Goal: Task Accomplishment & Management: Complete application form

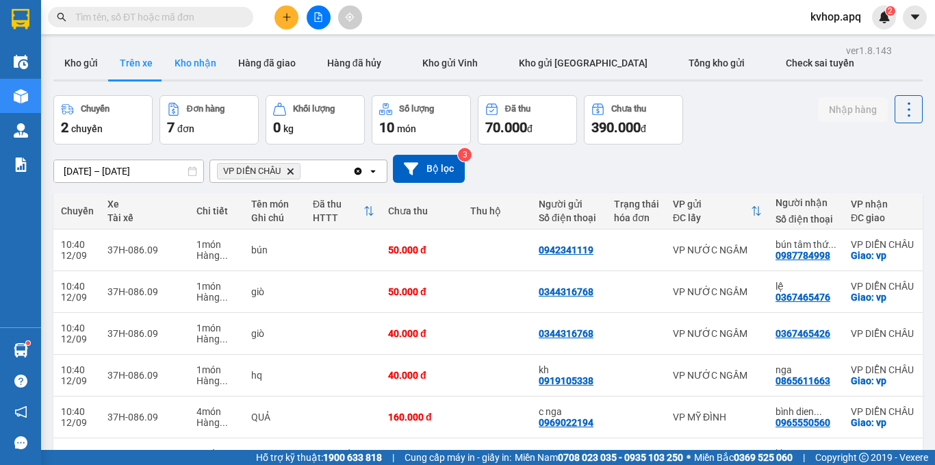
click at [197, 58] on button "Kho nhận" at bounding box center [196, 63] width 64 height 33
type input "[DATE] – [DATE]"
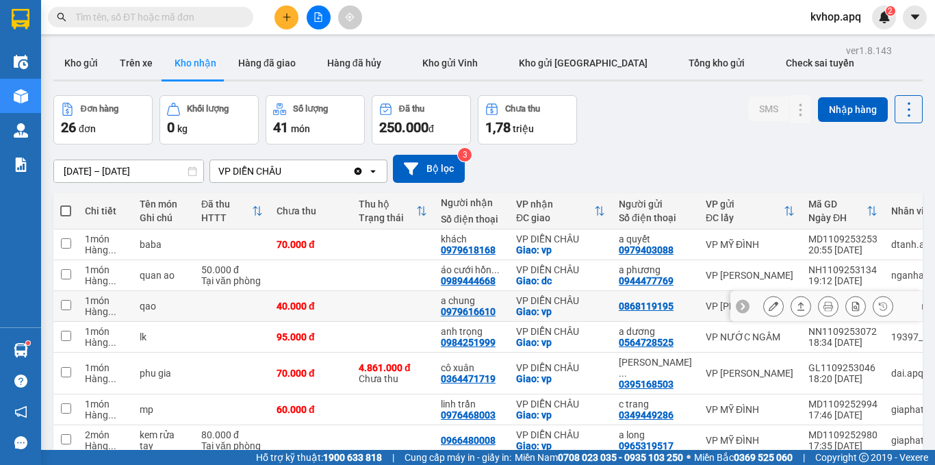
scroll to position [68, 0]
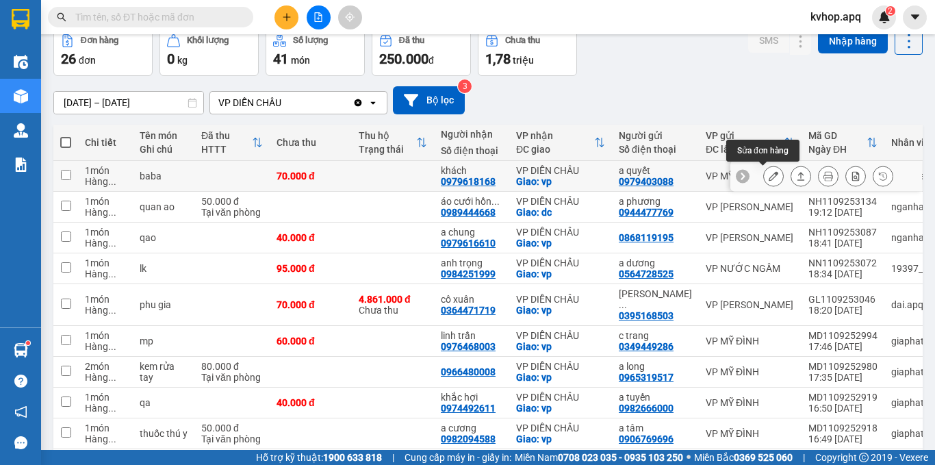
click at [764, 170] on button at bounding box center [773, 176] width 19 height 24
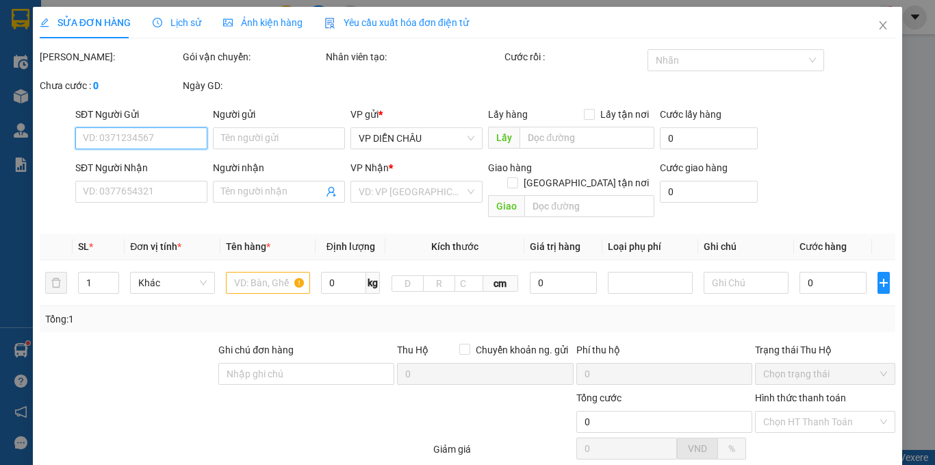
scroll to position [114, 0]
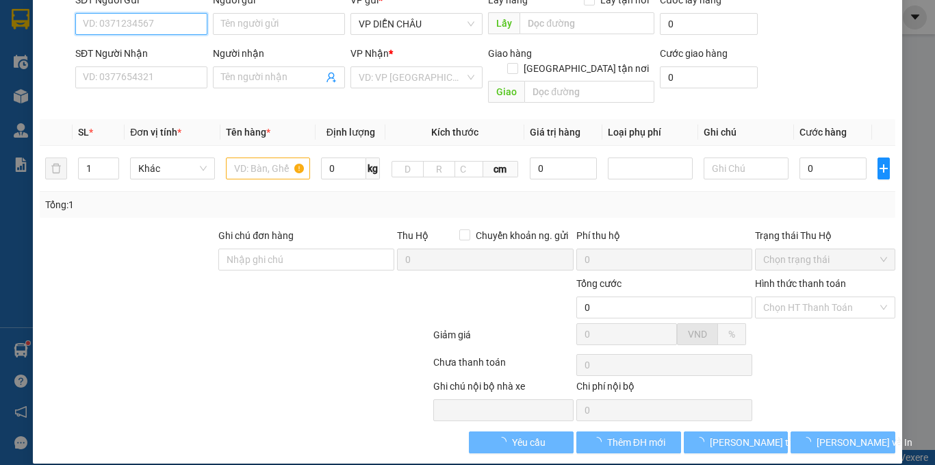
type input "0979403088"
type input "a quyết"
type input "0979618168"
type input "khách"
checkbox input "true"
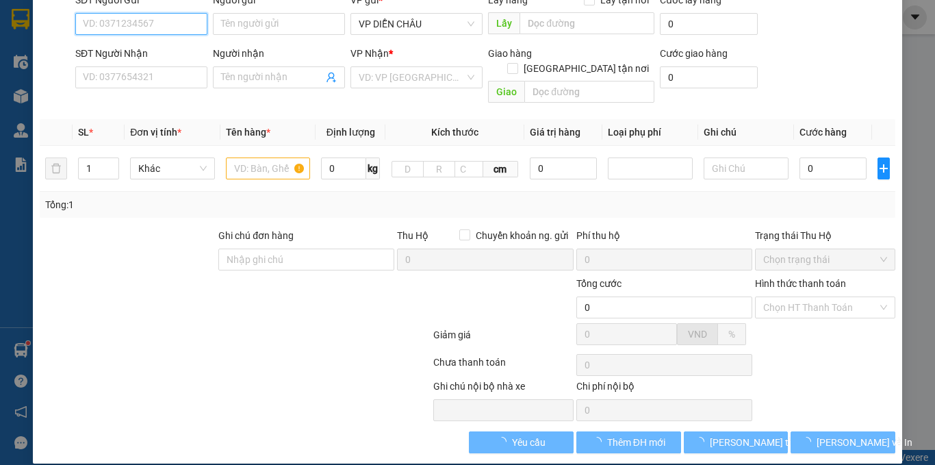
type input "vp"
type input "70.000"
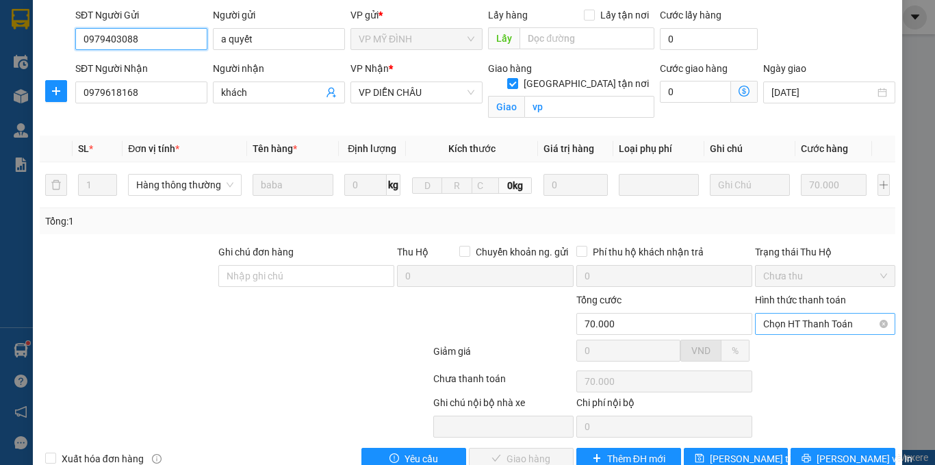
click at [780, 314] on span "Chọn HT Thanh Toán" at bounding box center [825, 324] width 124 height 21
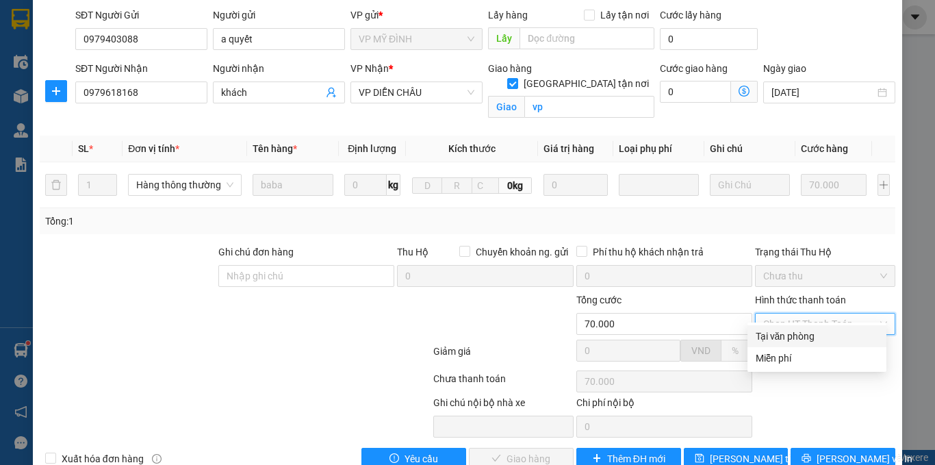
click at [774, 335] on div "Tại văn phòng" at bounding box center [817, 336] width 123 height 15
type input "0"
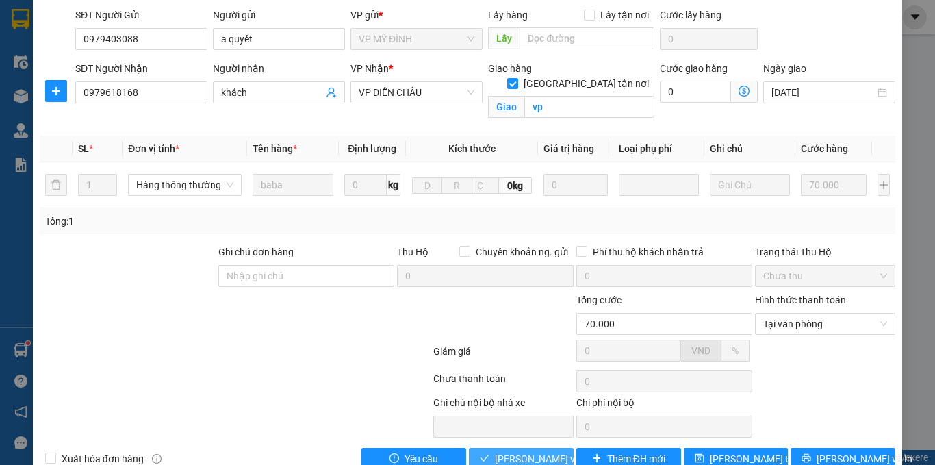
click at [555, 451] on span "[PERSON_NAME] và Giao hàng" at bounding box center [560, 458] width 131 height 15
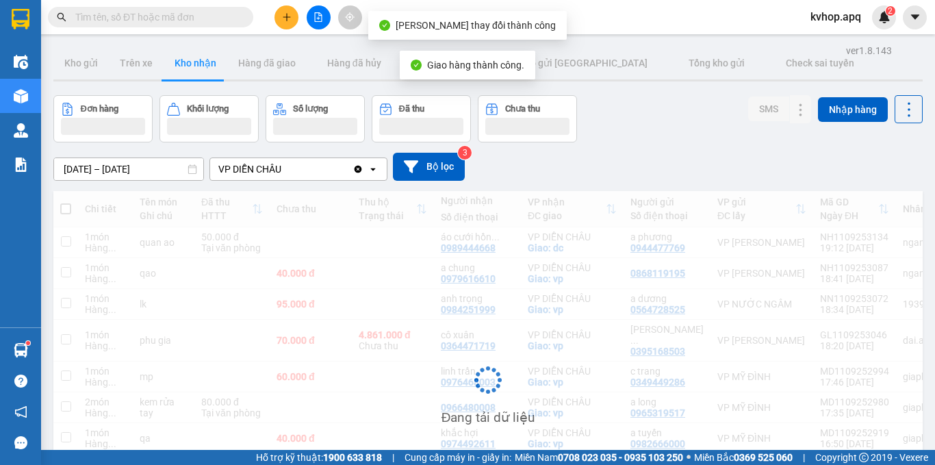
scroll to position [137, 0]
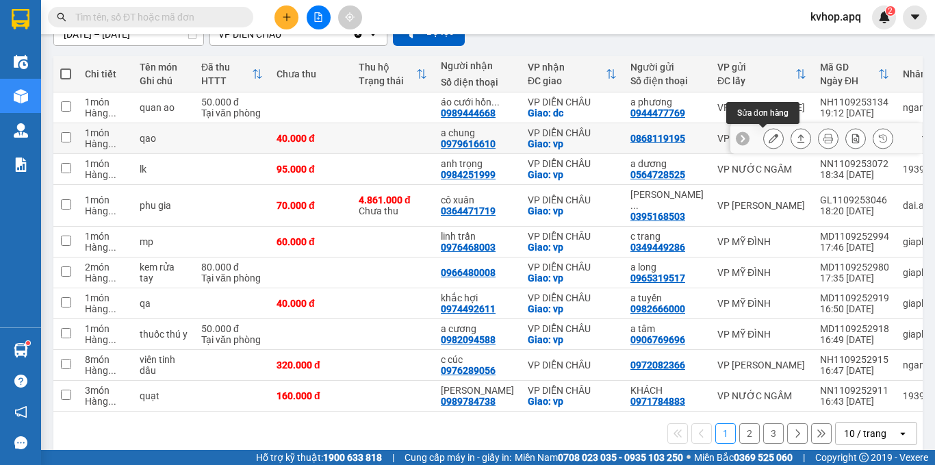
click at [769, 136] on icon at bounding box center [774, 139] width 10 height 10
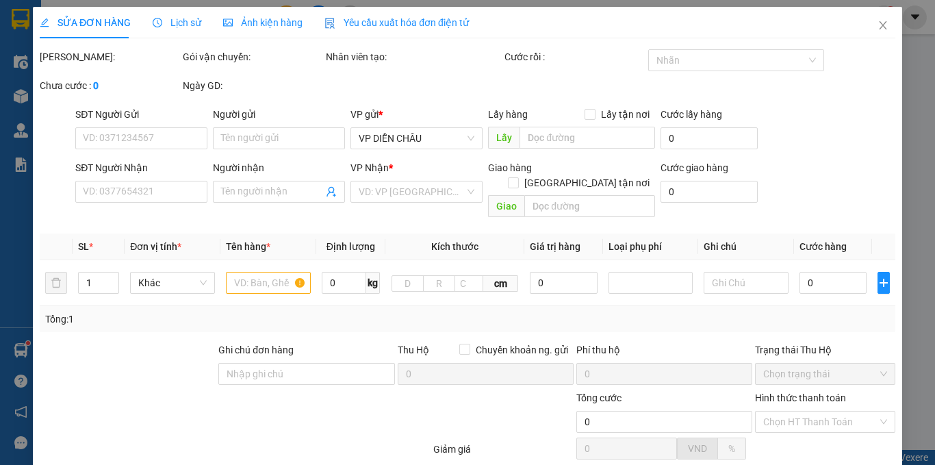
type input "0868119195"
type input "0979616610"
type input "a chung"
checkbox input "true"
type input "vp"
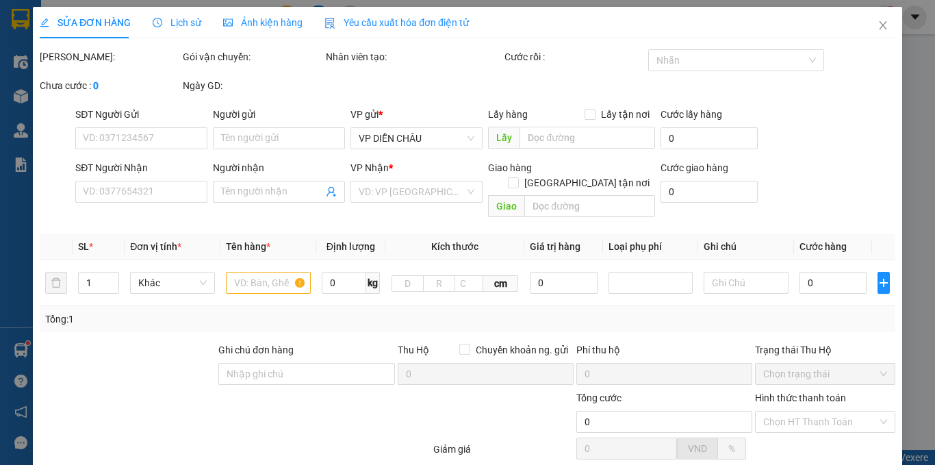
type input "40.000"
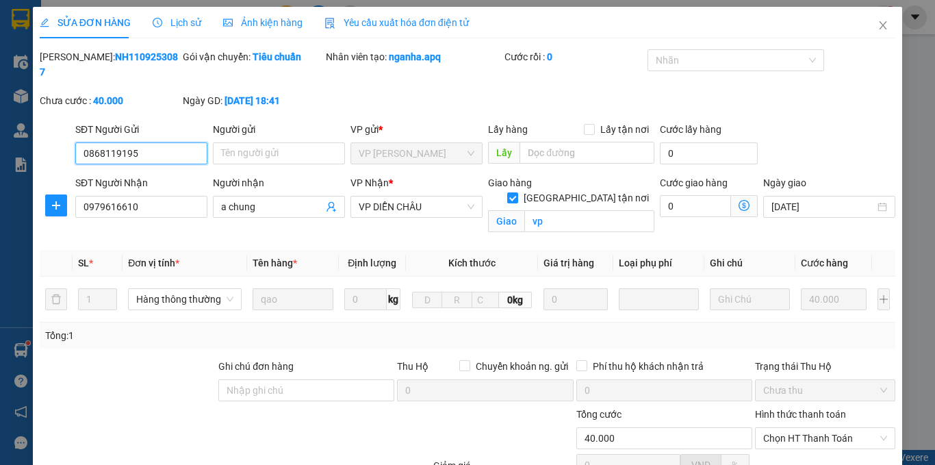
scroll to position [131, 0]
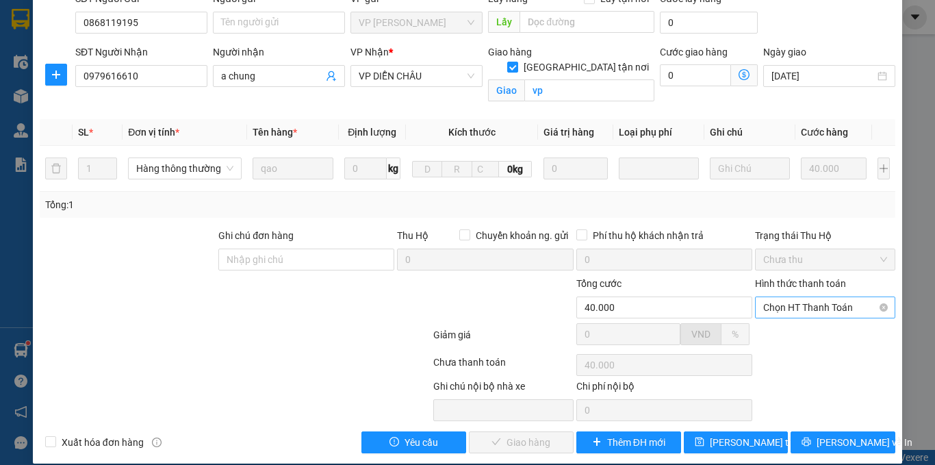
drag, startPoint x: 798, startPoint y: 275, endPoint x: 798, endPoint y: 297, distance: 21.9
click at [798, 279] on div "Hình thức thanh toán" at bounding box center [825, 286] width 140 height 21
click at [798, 298] on span "Chọn HT Thanh Toán" at bounding box center [825, 307] width 124 height 21
drag, startPoint x: 783, startPoint y: 313, endPoint x: 693, endPoint y: 362, distance: 102.0
click at [780, 316] on div "Tại văn phòng" at bounding box center [817, 319] width 123 height 15
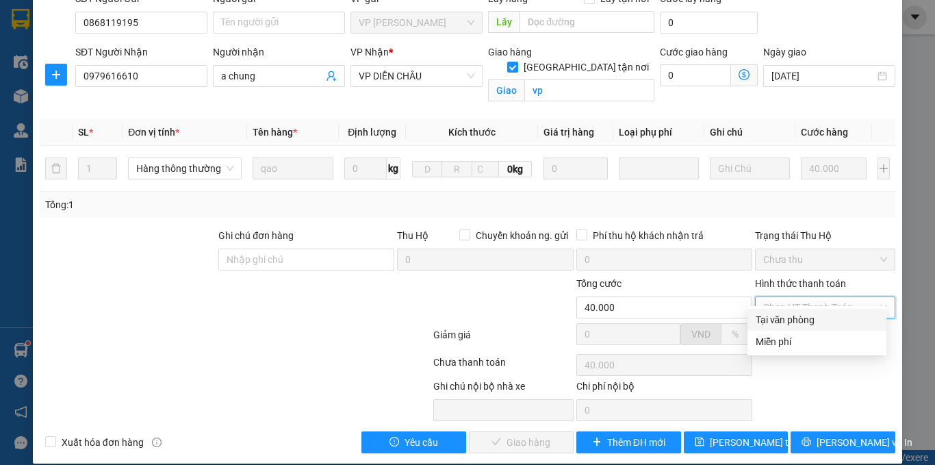
type input "0"
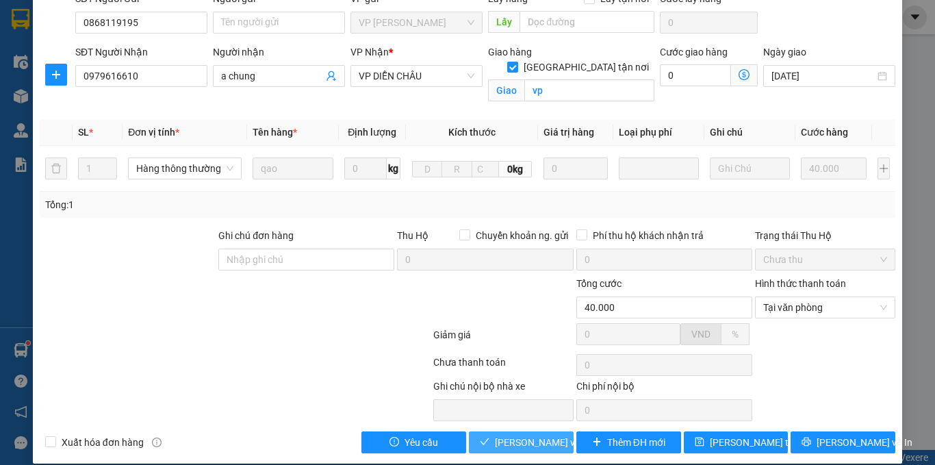
click at [504, 435] on span "[PERSON_NAME] và Giao hàng" at bounding box center [560, 442] width 131 height 15
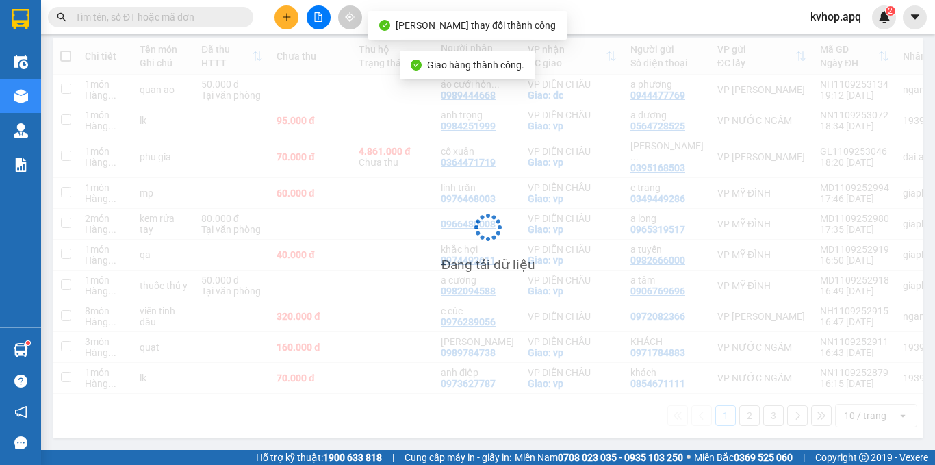
scroll to position [160, 0]
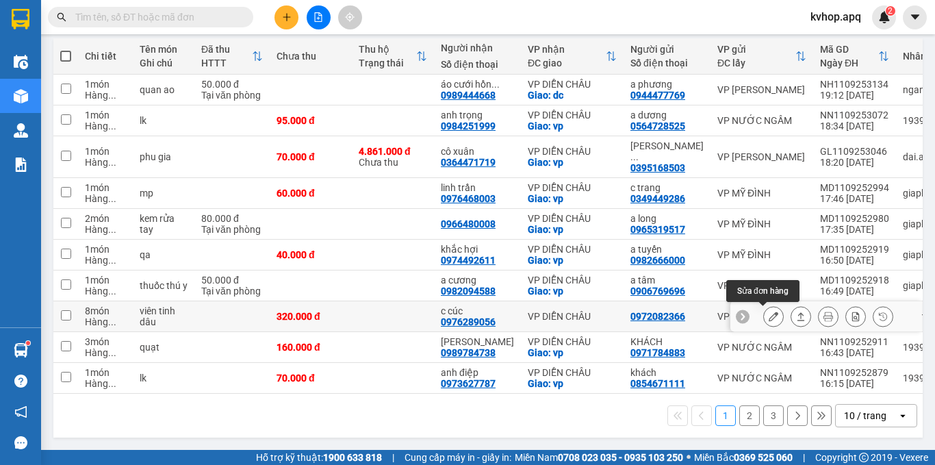
click at [764, 313] on button at bounding box center [773, 317] width 19 height 24
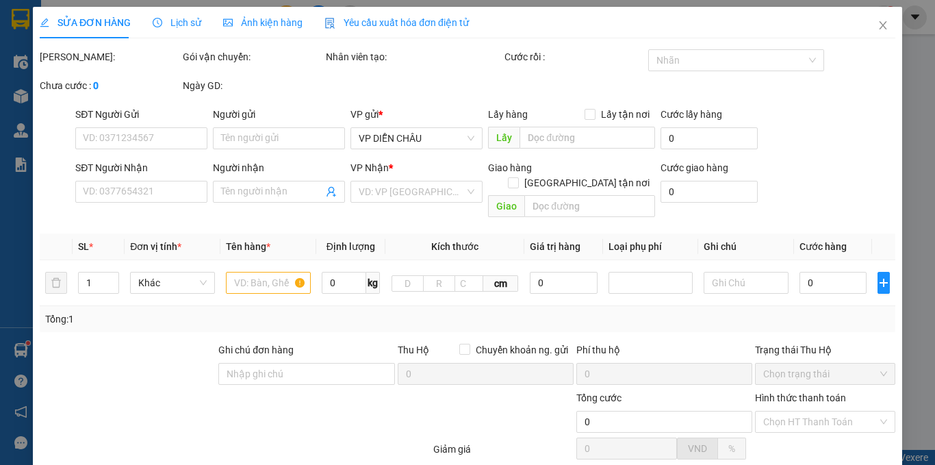
type input "0972082366"
type input "0976289056"
type input "c cúc"
type input "320.000"
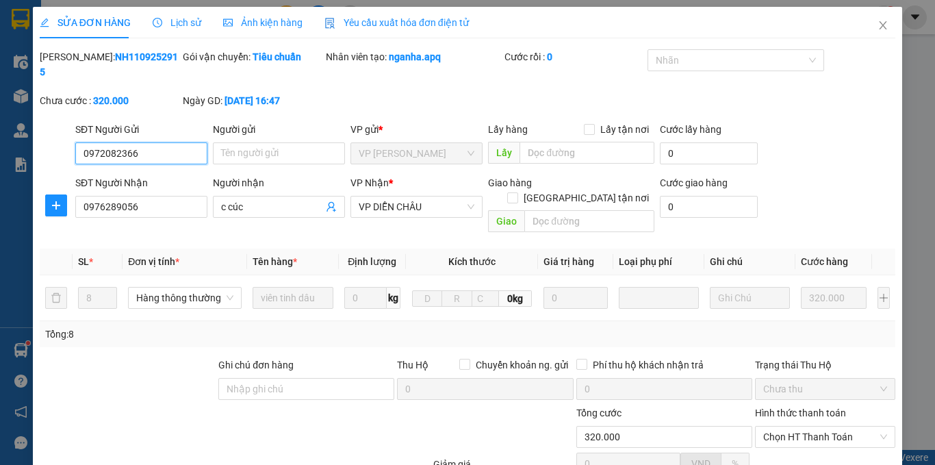
scroll to position [68, 0]
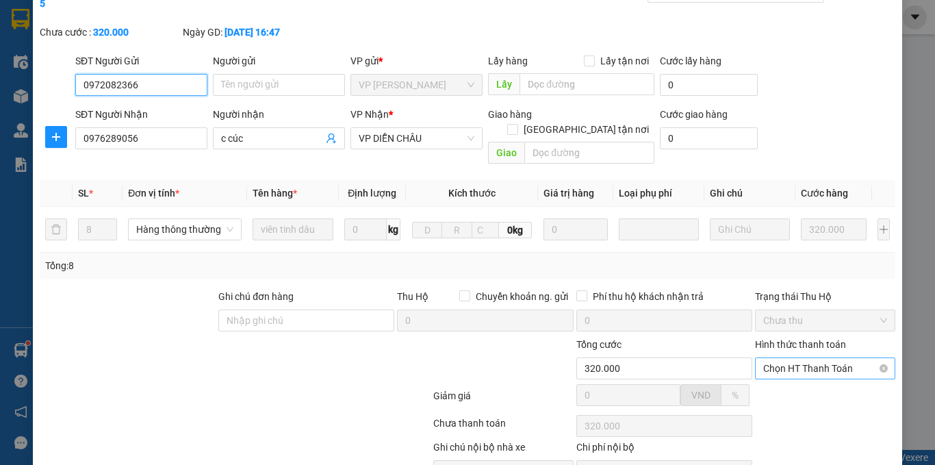
click at [828, 358] on span "Chọn HT Thanh Toán" at bounding box center [825, 368] width 124 height 21
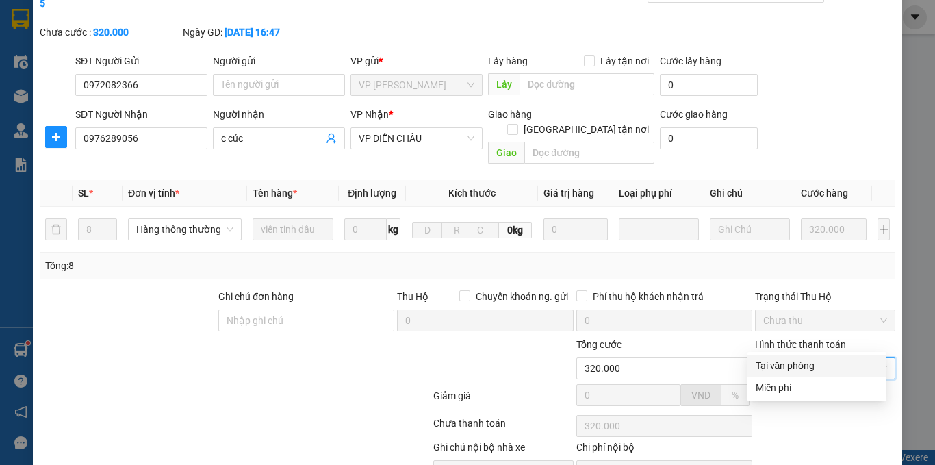
drag, startPoint x: 796, startPoint y: 359, endPoint x: 706, endPoint y: 398, distance: 97.8
click at [794, 359] on div "Tại văn phòng" at bounding box center [817, 365] width 123 height 15
type input "0"
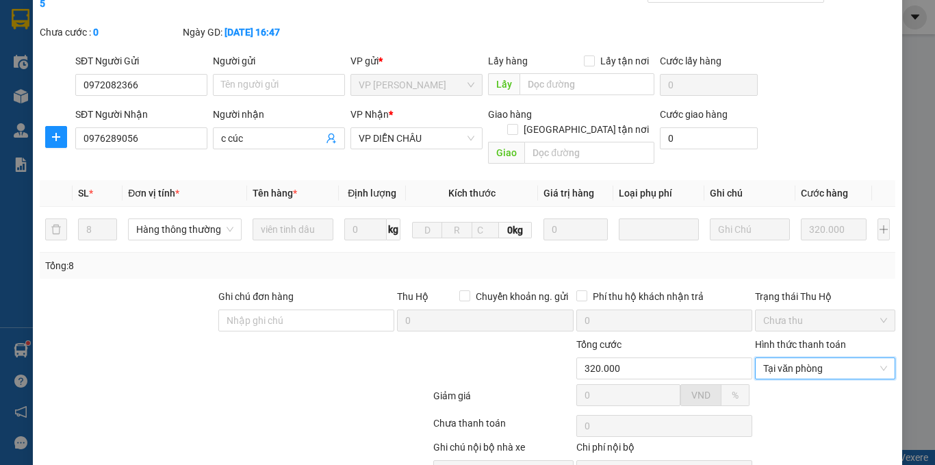
scroll to position [114, 0]
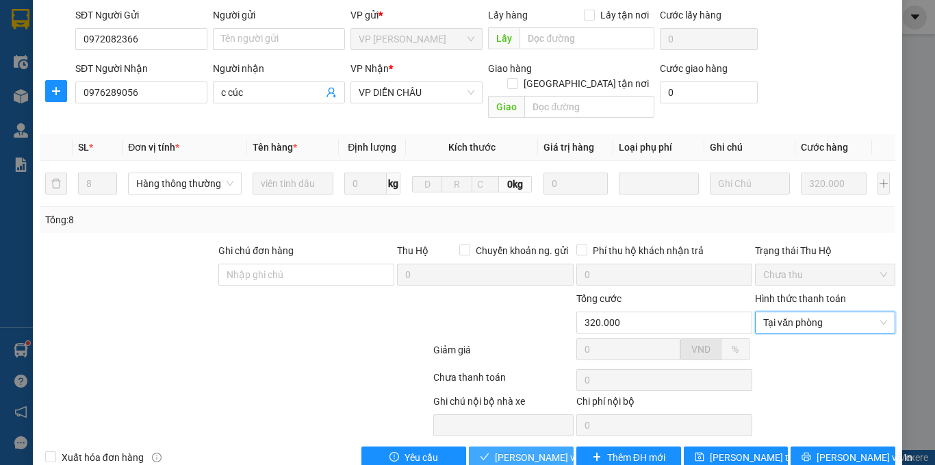
click at [501, 450] on span "[PERSON_NAME] và Giao hàng" at bounding box center [560, 457] width 131 height 15
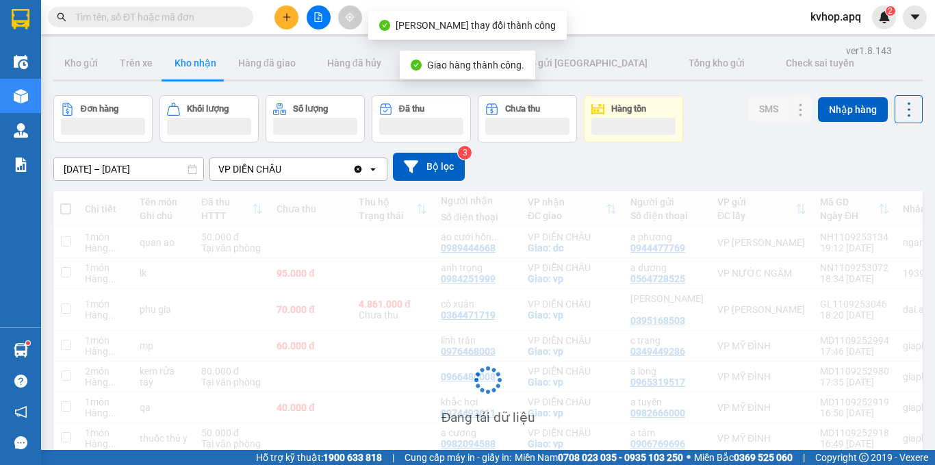
scroll to position [137, 0]
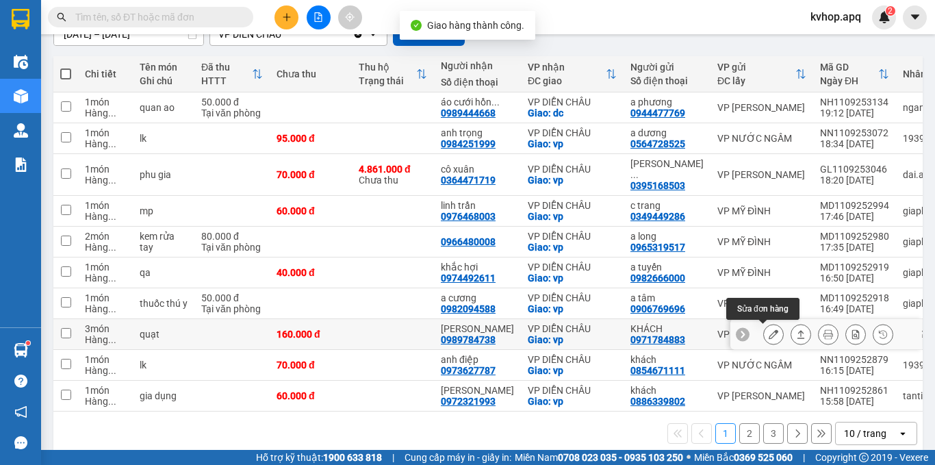
click at [769, 335] on icon at bounding box center [774, 334] width 10 height 10
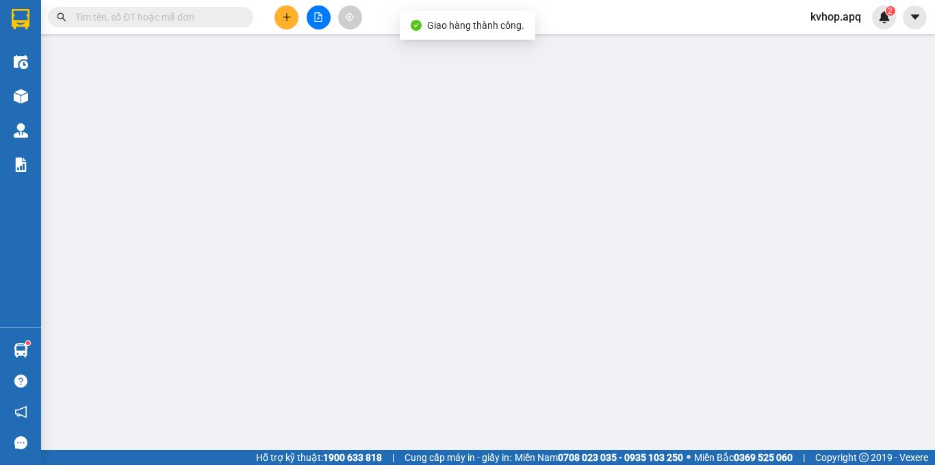
type input "0971784883"
type input "KHÁCH"
type input "0989784738"
type input "[PERSON_NAME]"
checkbox input "true"
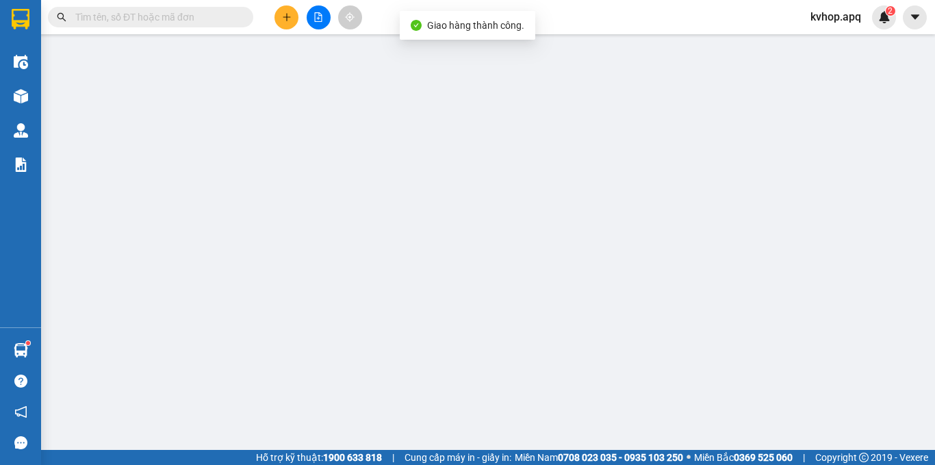
type input "vp"
checkbox input "true"
type input "160.000"
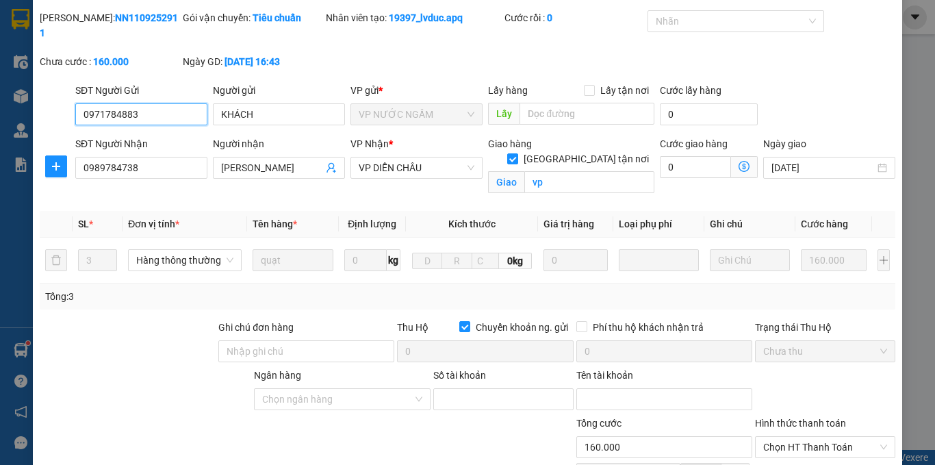
scroll to position [179, 0]
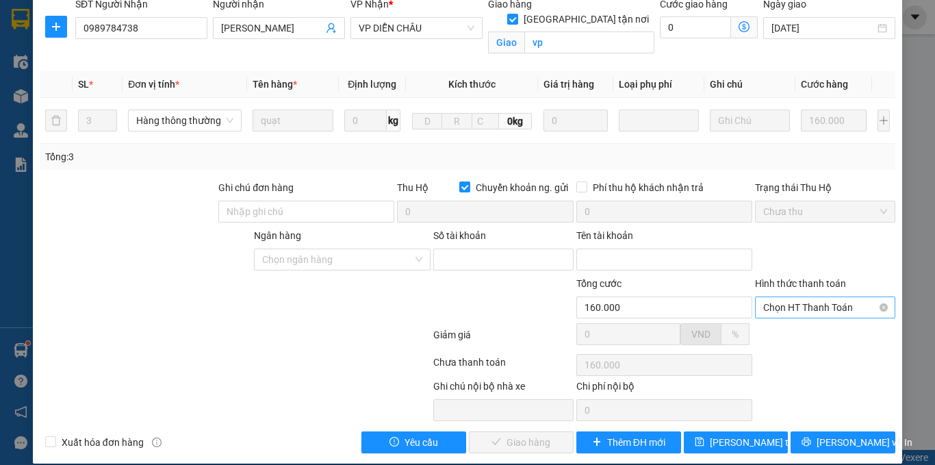
click at [799, 297] on span "Chọn HT Thanh Toán" at bounding box center [825, 307] width 124 height 21
click at [785, 319] on div "Tại văn phòng" at bounding box center [817, 319] width 123 height 15
type input "0"
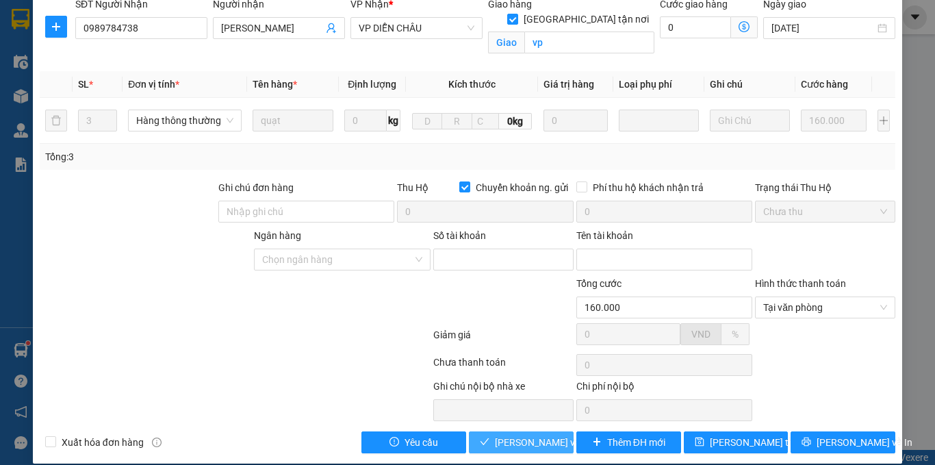
click at [495, 435] on span "[PERSON_NAME] và Giao hàng" at bounding box center [560, 442] width 131 height 15
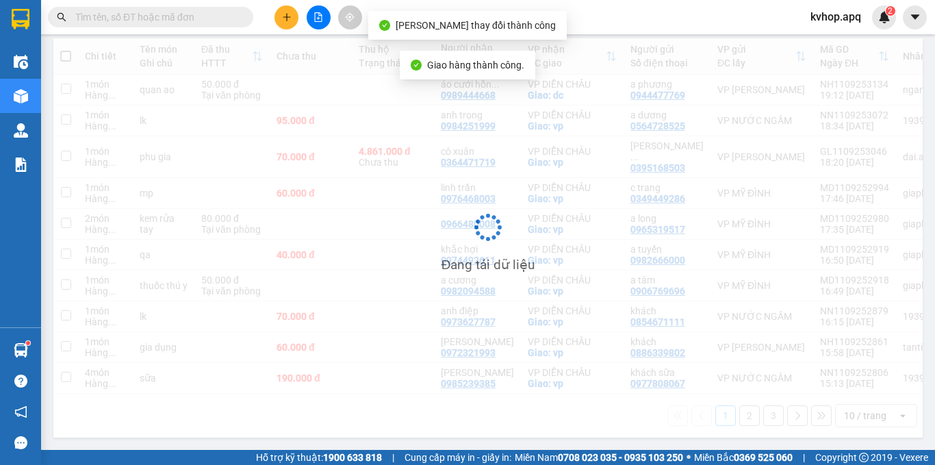
scroll to position [160, 0]
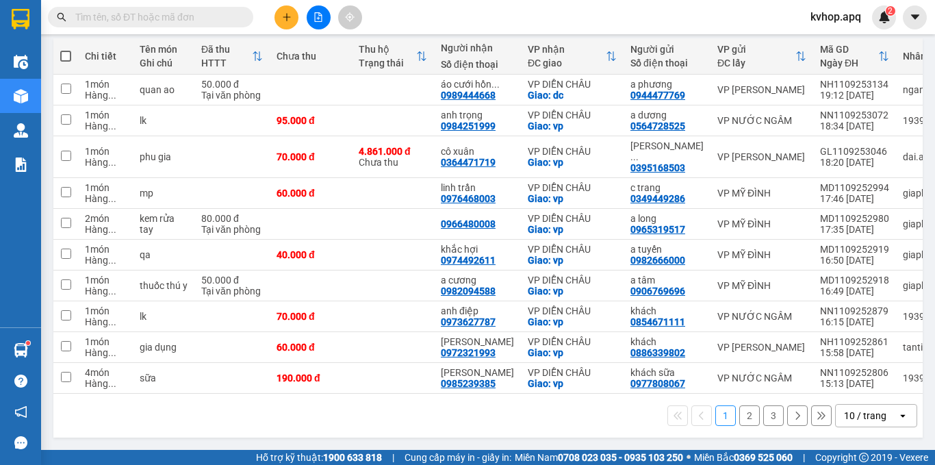
click at [742, 411] on button "2" at bounding box center [749, 415] width 21 height 21
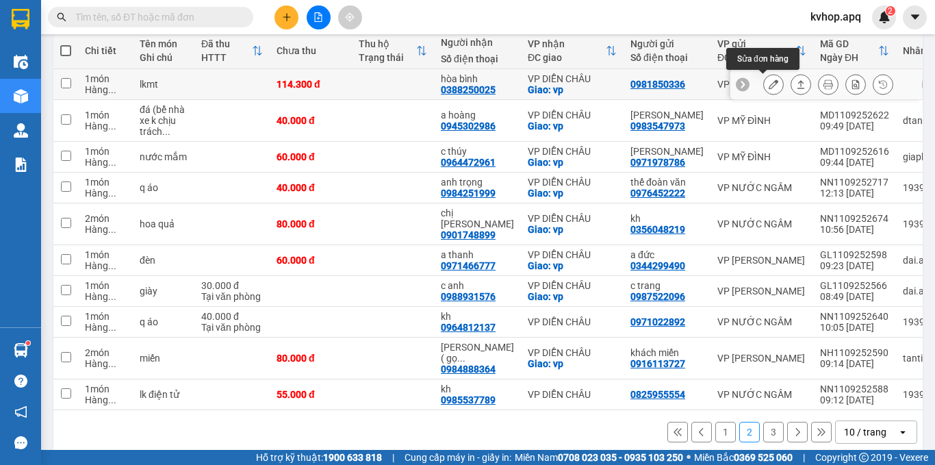
click at [769, 85] on icon at bounding box center [774, 84] width 10 height 10
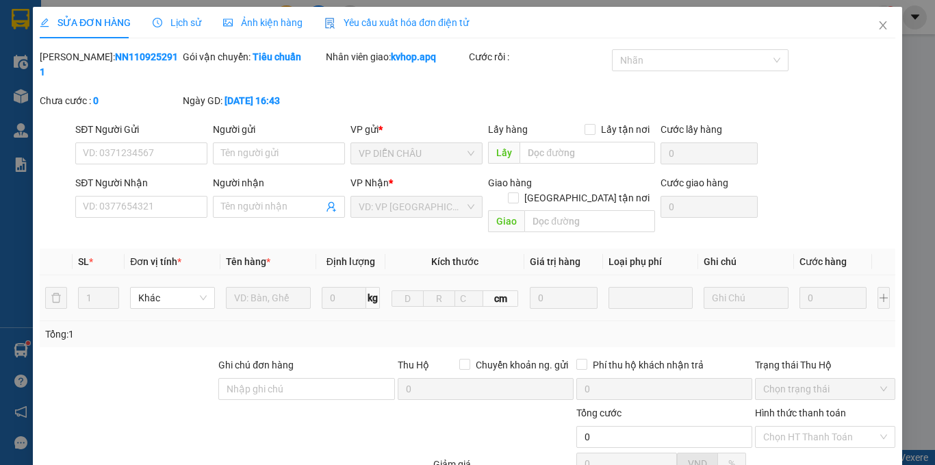
type input "0981850336"
type input "0388250025"
type input "hòa bình"
checkbox input "true"
type input "vp"
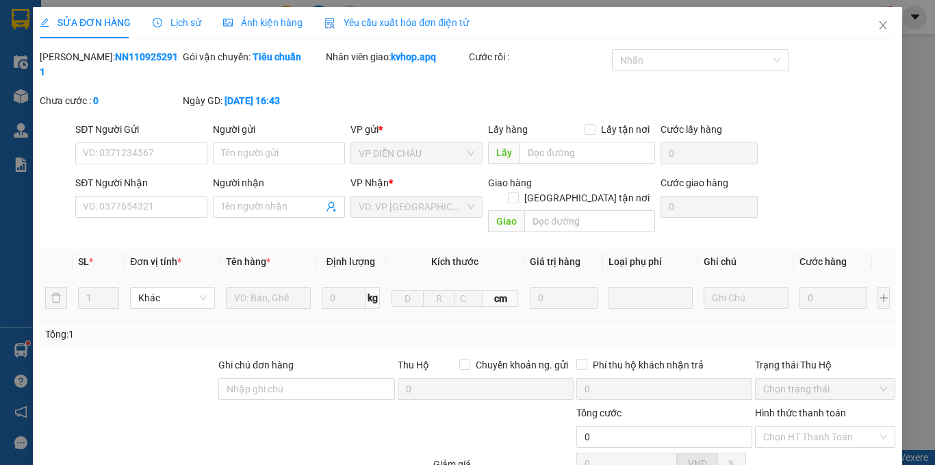
type input "114.300"
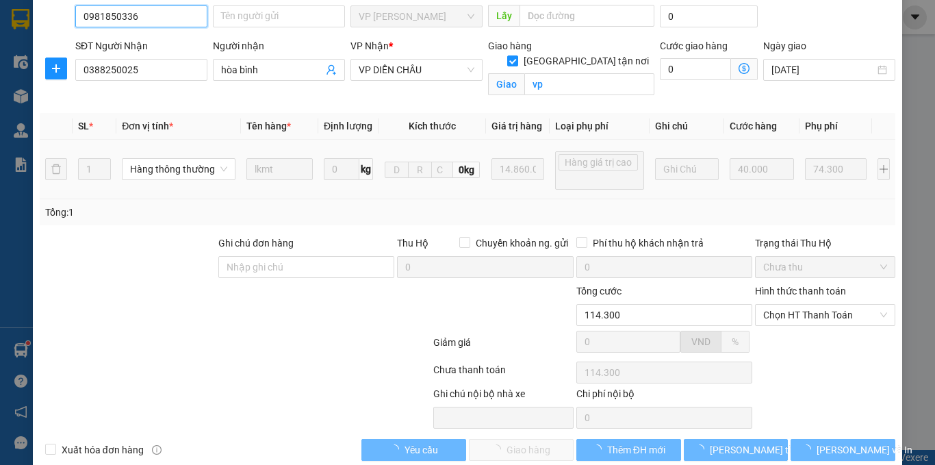
scroll to position [160, 0]
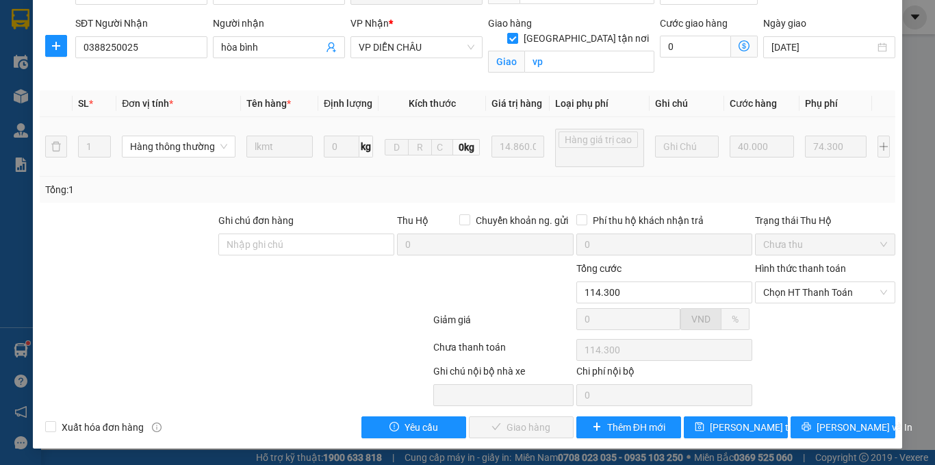
click at [781, 277] on div "Hình thức thanh toán" at bounding box center [825, 271] width 140 height 21
click at [776, 293] on span "Chọn HT Thanh Toán" at bounding box center [825, 292] width 124 height 21
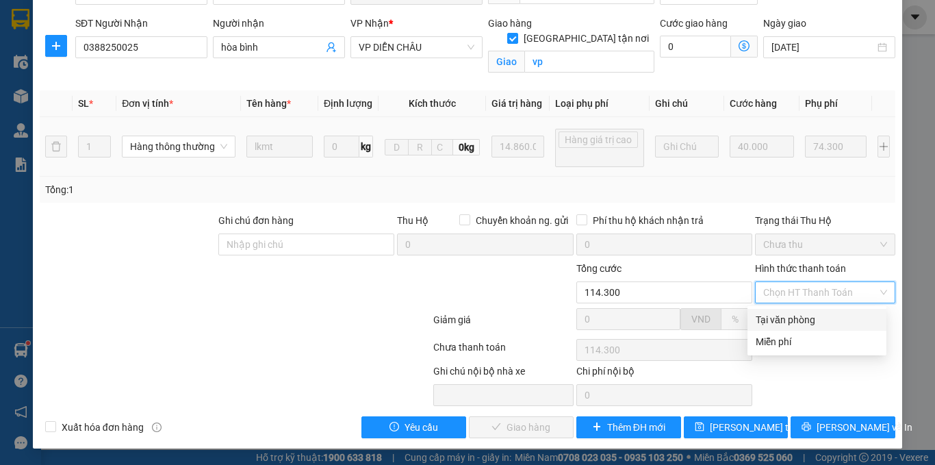
click at [765, 329] on div "Tại văn phòng" at bounding box center [817, 320] width 139 height 22
type input "0"
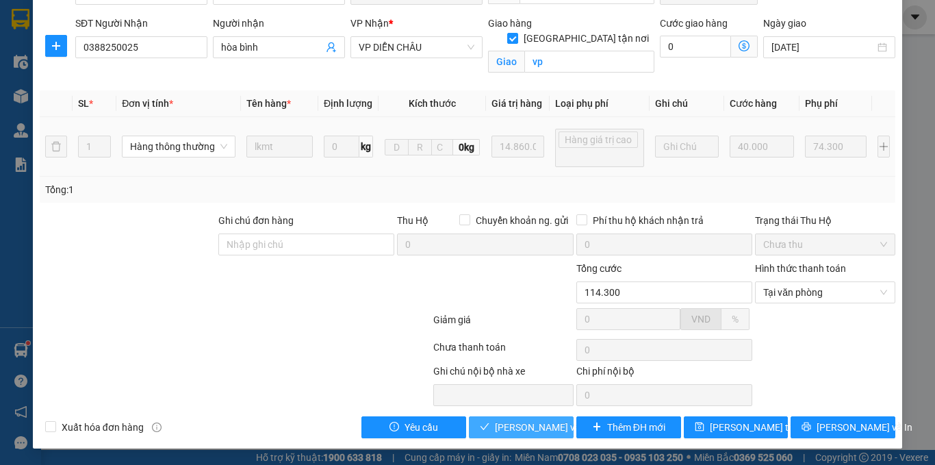
click at [523, 431] on span "[PERSON_NAME] và Giao hàng" at bounding box center [560, 427] width 131 height 15
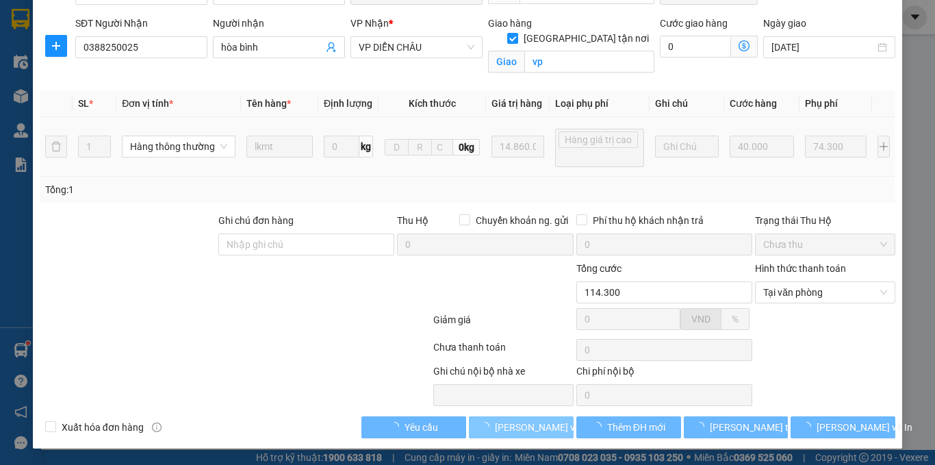
click at [521, 429] on span "[PERSON_NAME] và Giao hàng" at bounding box center [560, 427] width 131 height 15
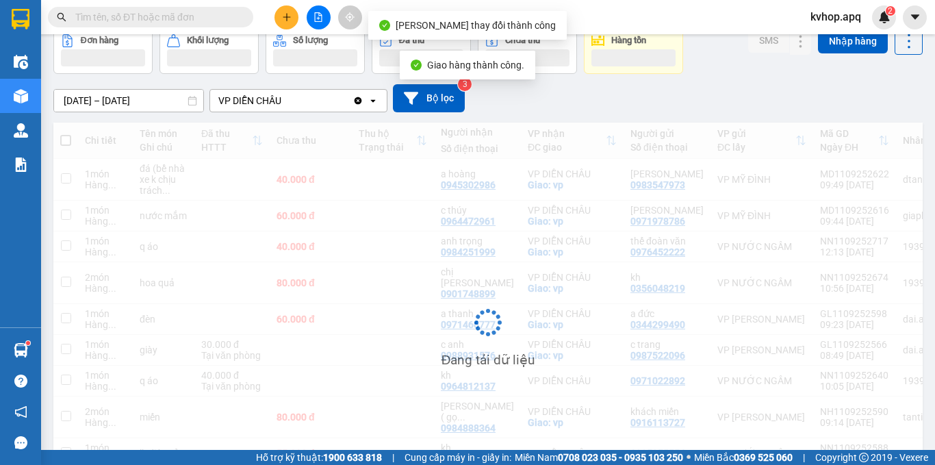
scroll to position [137, 0]
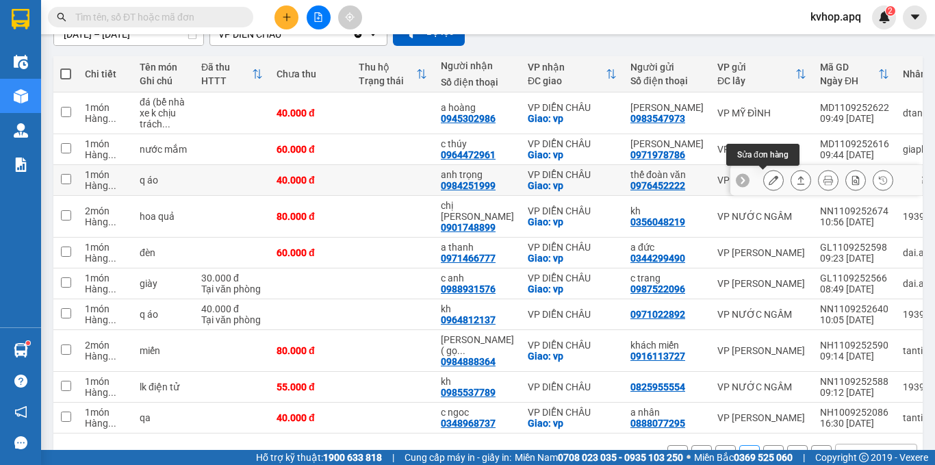
click at [769, 181] on icon at bounding box center [774, 180] width 10 height 10
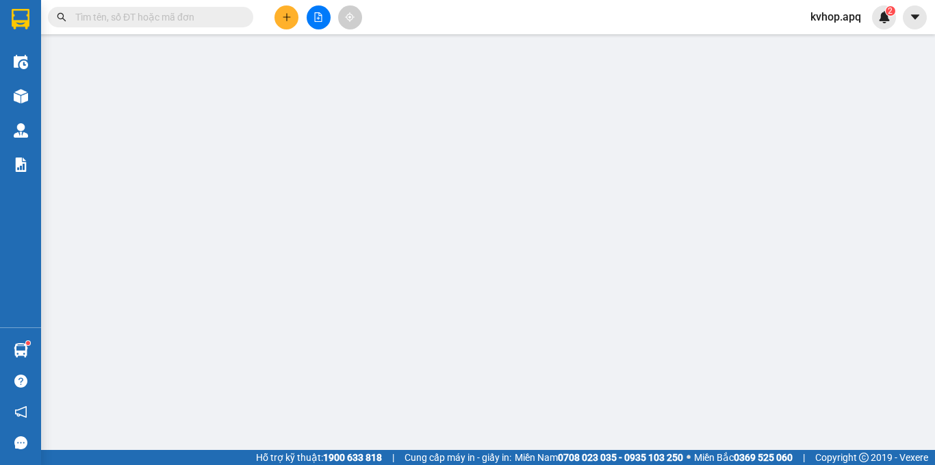
type input "0976452222"
type input "thế đoàn văn"
type input "0984251999"
type input "anh trọng"
checkbox input "true"
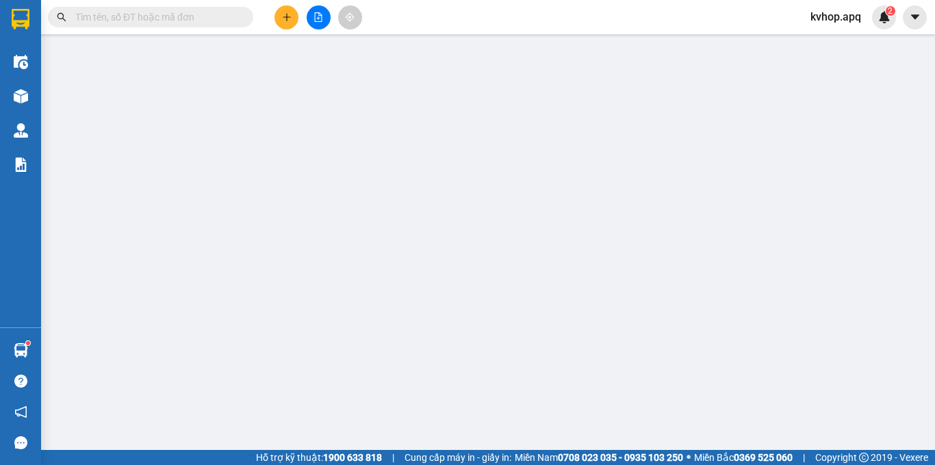
type input "vp"
type input "40.000"
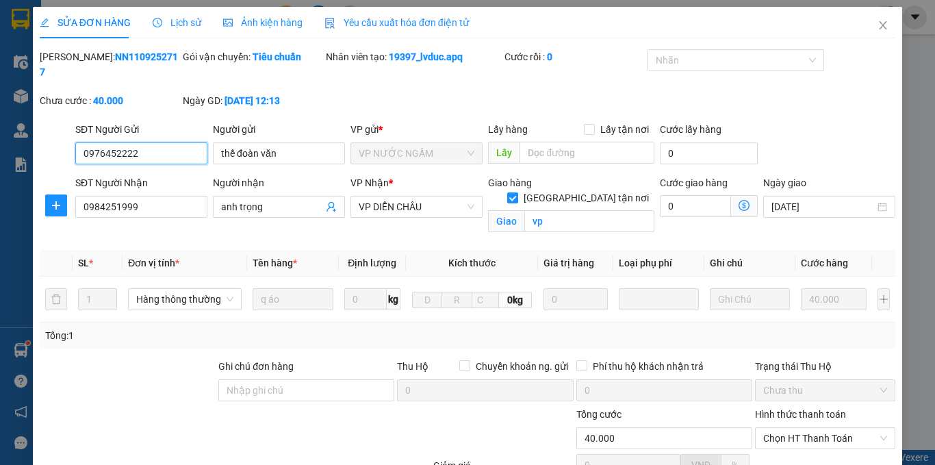
scroll to position [131, 0]
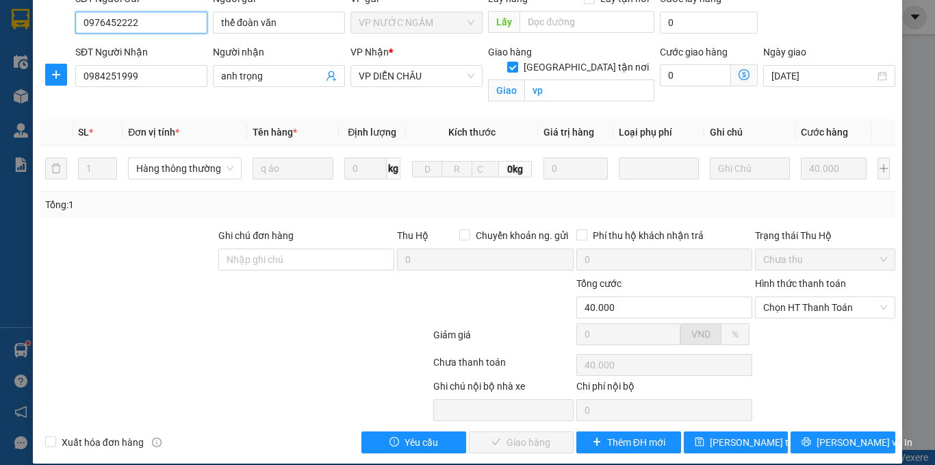
drag, startPoint x: 774, startPoint y: 288, endPoint x: 771, endPoint y: 305, distance: 17.3
click at [774, 297] on span "Chọn HT Thanh Toán" at bounding box center [825, 307] width 124 height 21
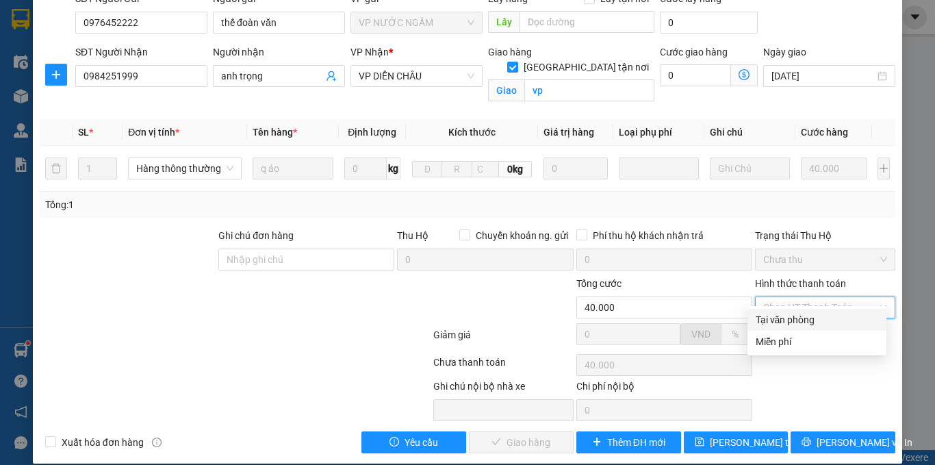
click at [770, 319] on div "Tại văn phòng" at bounding box center [817, 319] width 123 height 15
type input "0"
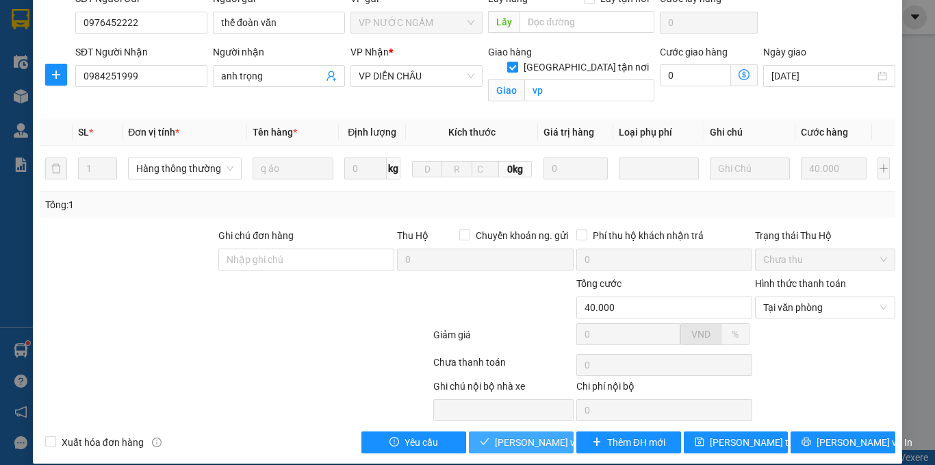
click at [504, 435] on span "[PERSON_NAME] và Giao hàng" at bounding box center [560, 442] width 131 height 15
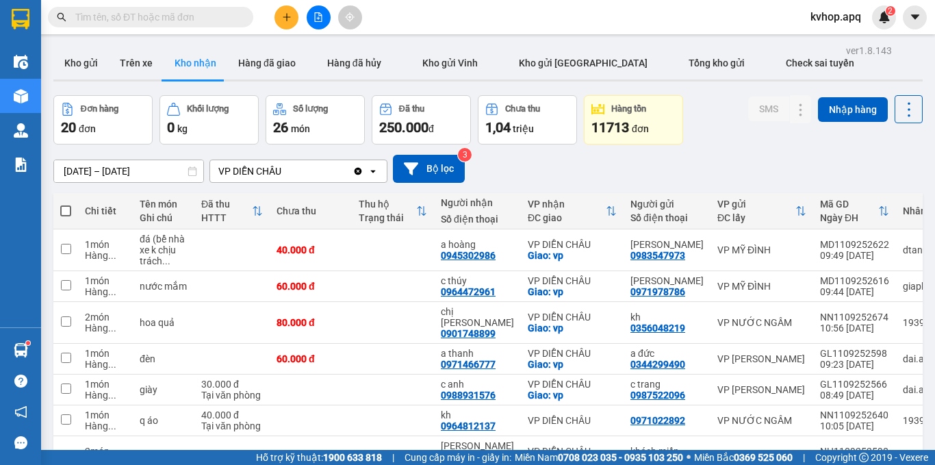
scroll to position [137, 0]
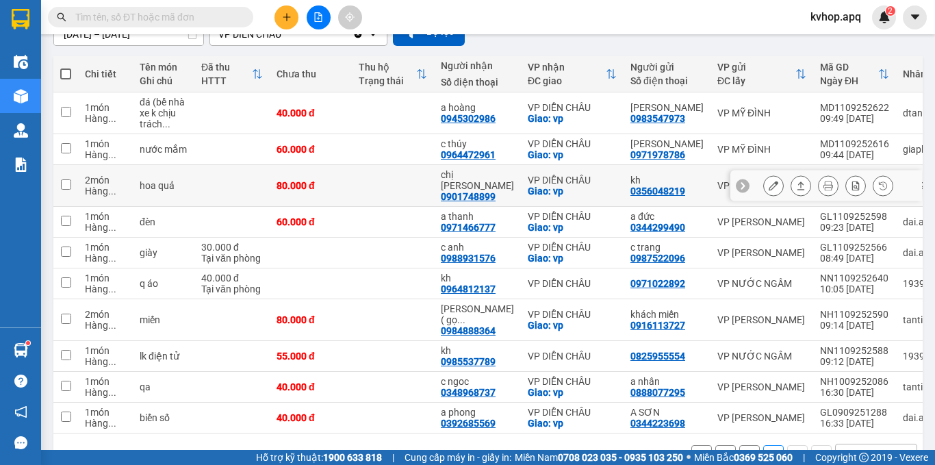
click at [769, 182] on icon at bounding box center [774, 186] width 10 height 10
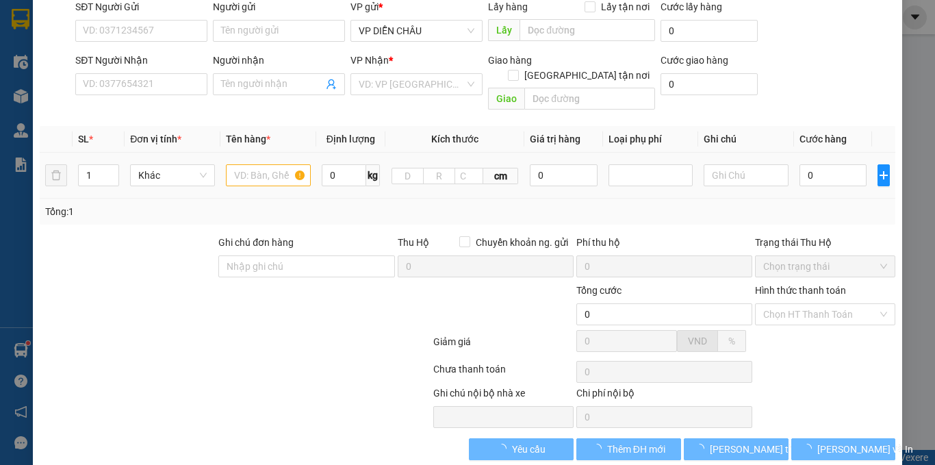
type input "0356048219"
type input "kh"
type input "0901748899"
type input "chị [PERSON_NAME]"
checkbox input "true"
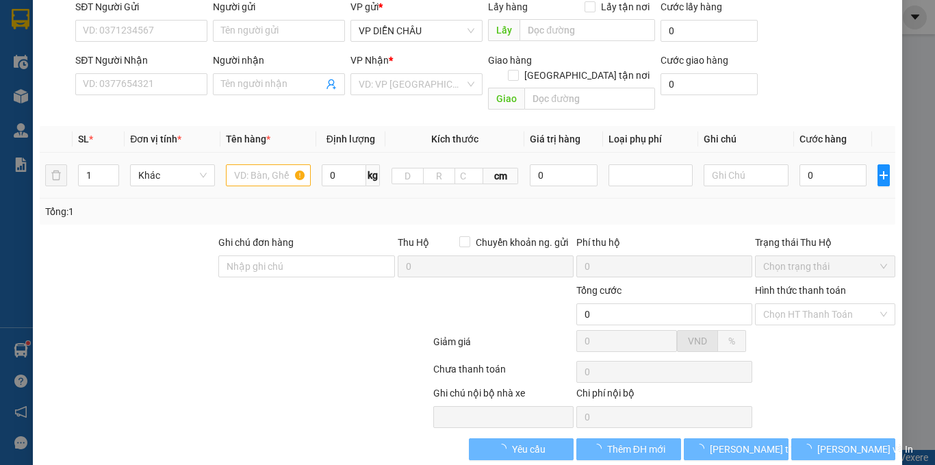
type input "vp"
type input "80.000"
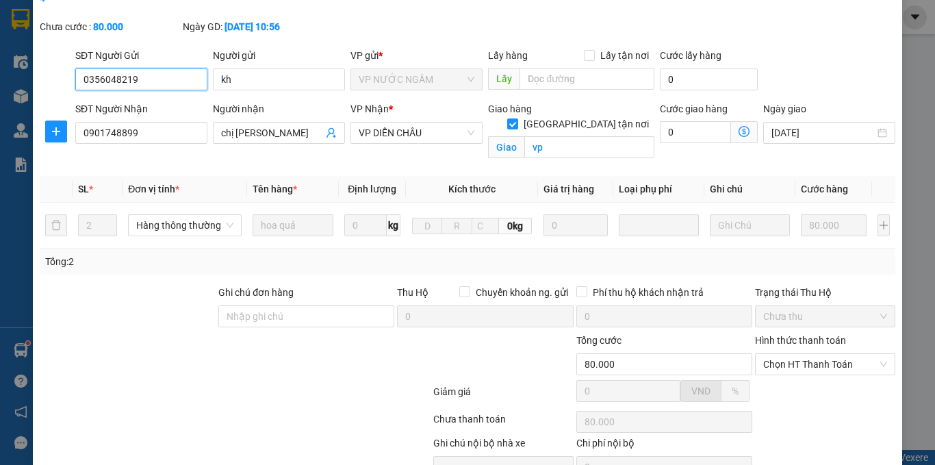
scroll to position [131, 0]
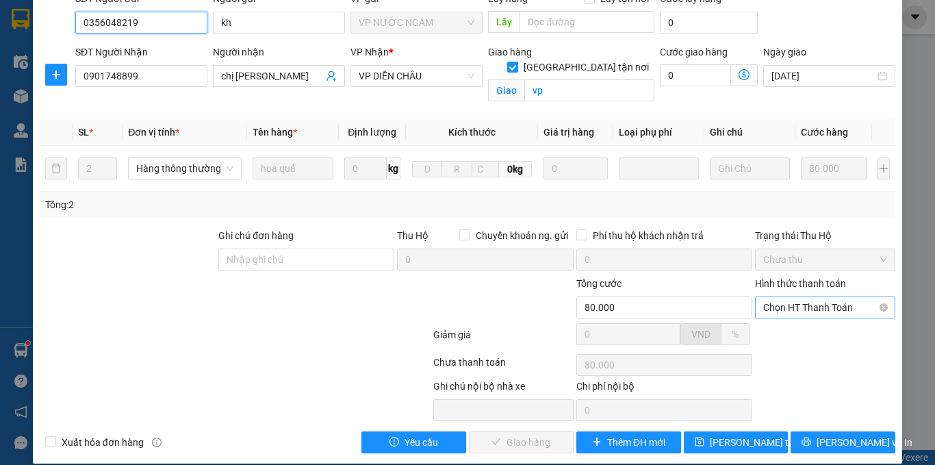
click at [826, 297] on span "Chọn HT Thanh Toán" at bounding box center [825, 307] width 124 height 21
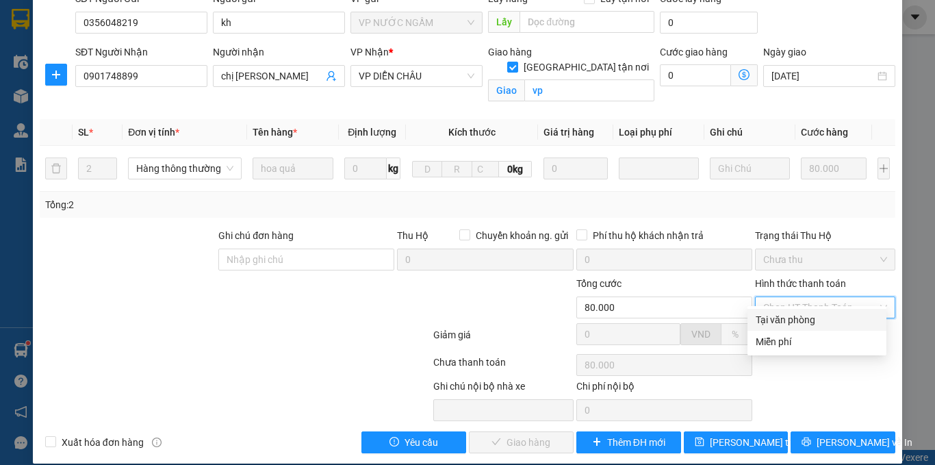
click at [804, 317] on div "Tại văn phòng" at bounding box center [817, 319] width 123 height 15
type input "0"
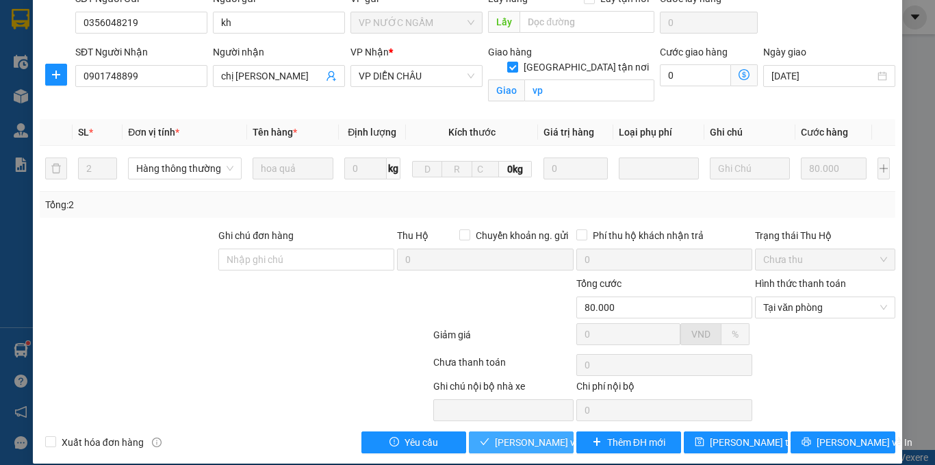
click at [519, 435] on span "[PERSON_NAME] và Giao hàng" at bounding box center [560, 442] width 131 height 15
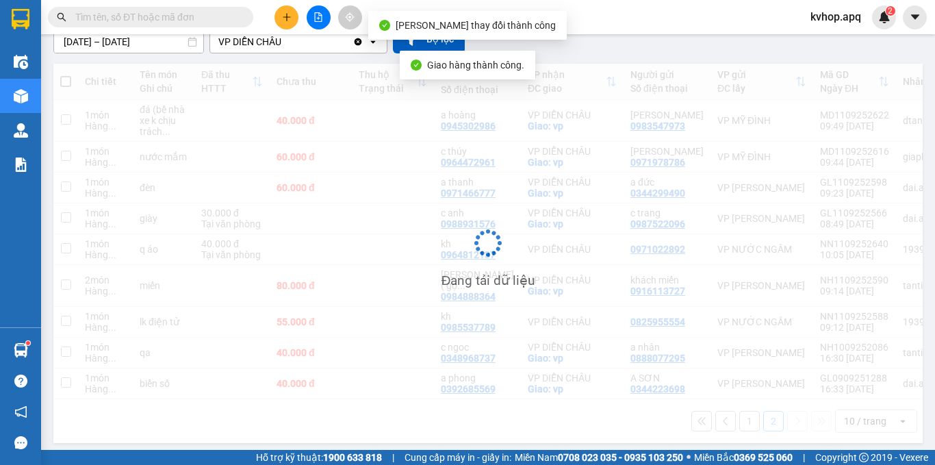
scroll to position [129, 0]
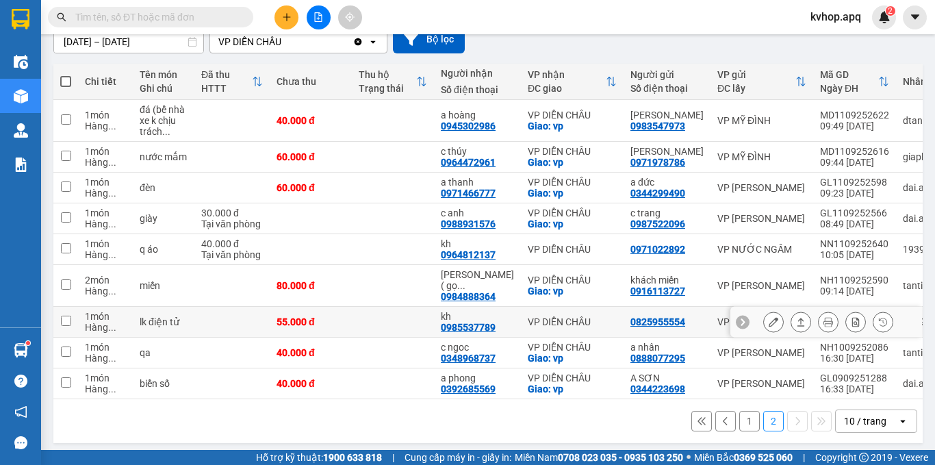
click at [764, 310] on button at bounding box center [773, 322] width 19 height 24
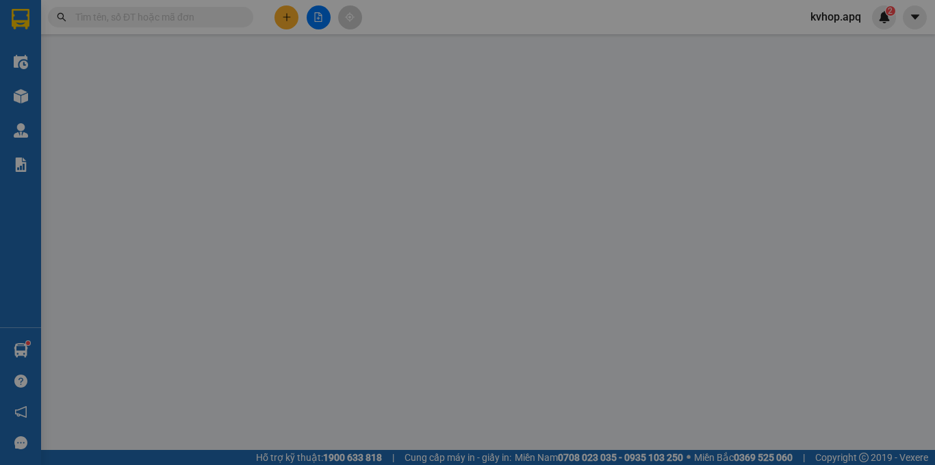
type input "0825955554"
type input "0985537789"
type input "kh"
type input "55.000"
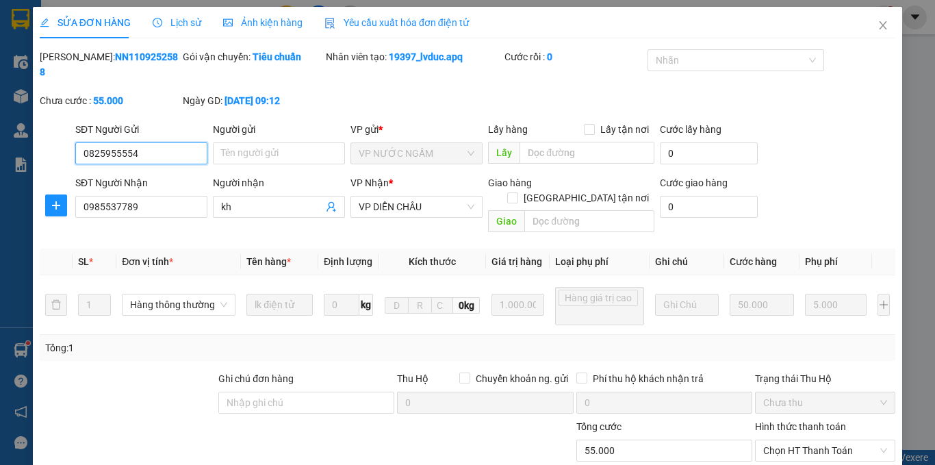
scroll to position [137, 0]
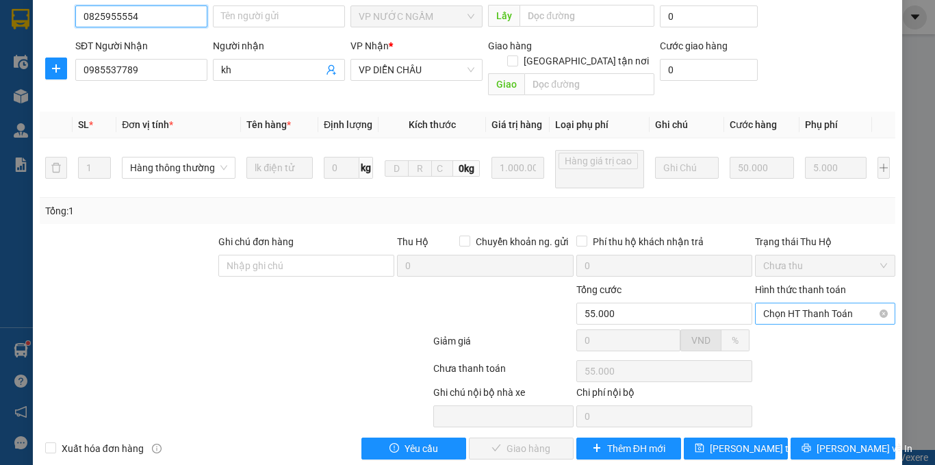
click at [796, 303] on span "Chọn HT Thanh Toán" at bounding box center [825, 313] width 124 height 21
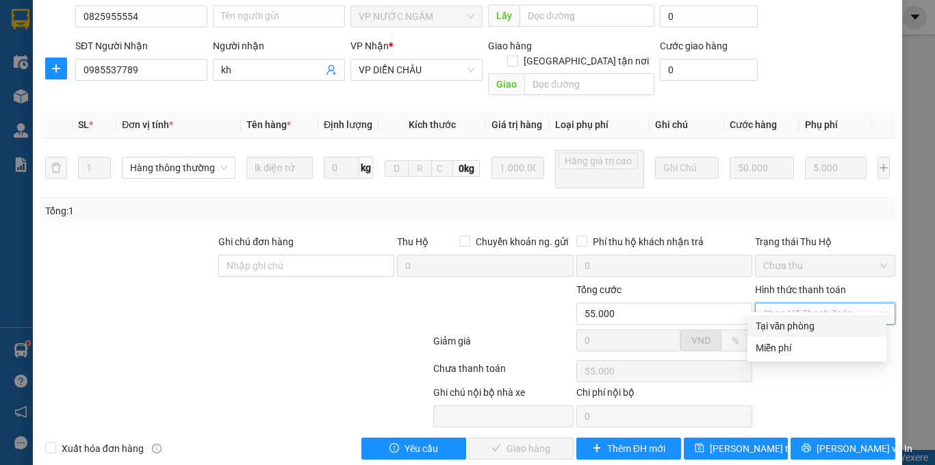
click at [784, 331] on div "Tại văn phòng" at bounding box center [817, 325] width 123 height 15
type input "0"
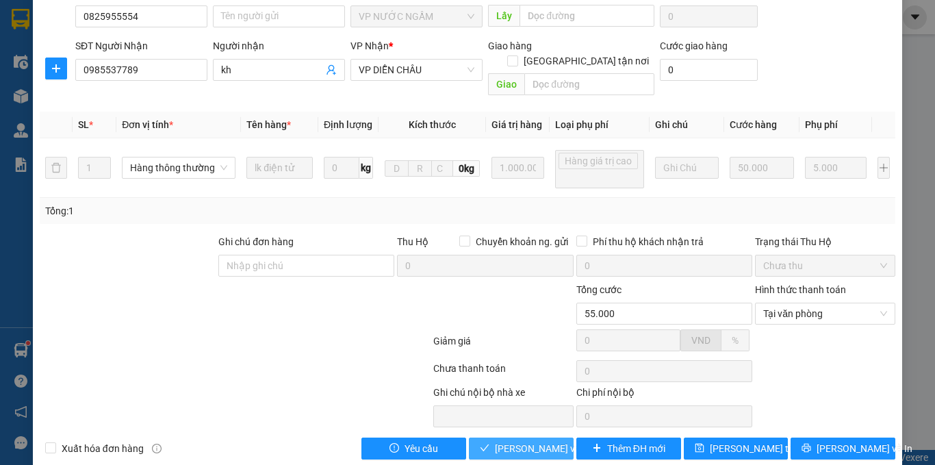
click at [520, 441] on span "[PERSON_NAME] và Giao hàng" at bounding box center [560, 448] width 131 height 15
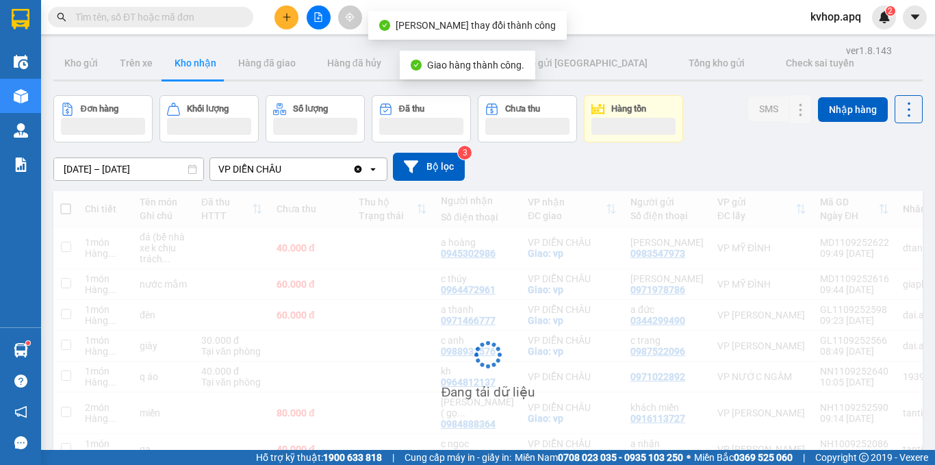
scroll to position [97, 0]
